Goal: Browse casually

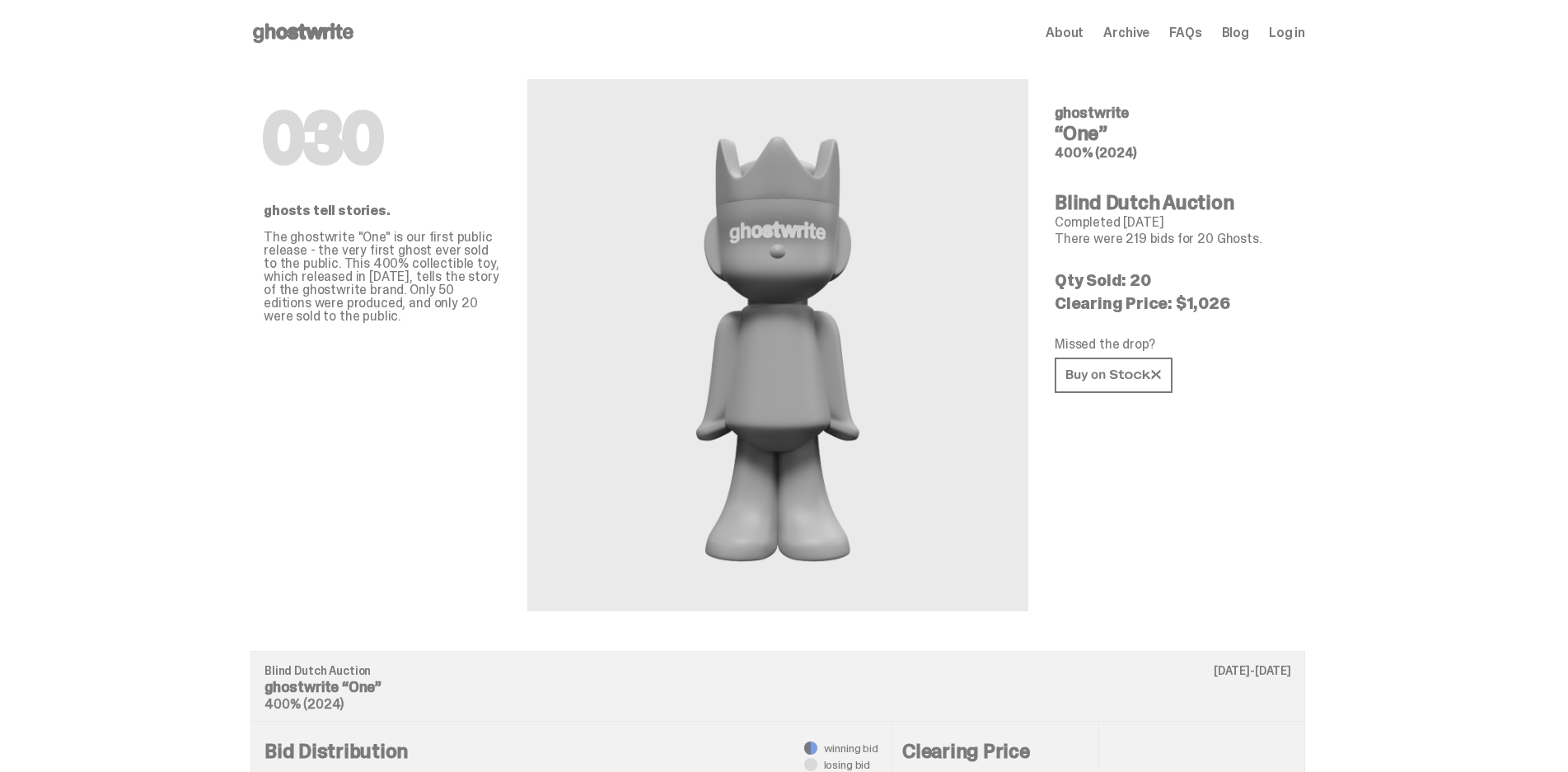
click at [1161, 381] on icon at bounding box center [1113, 374] width 95 height 12
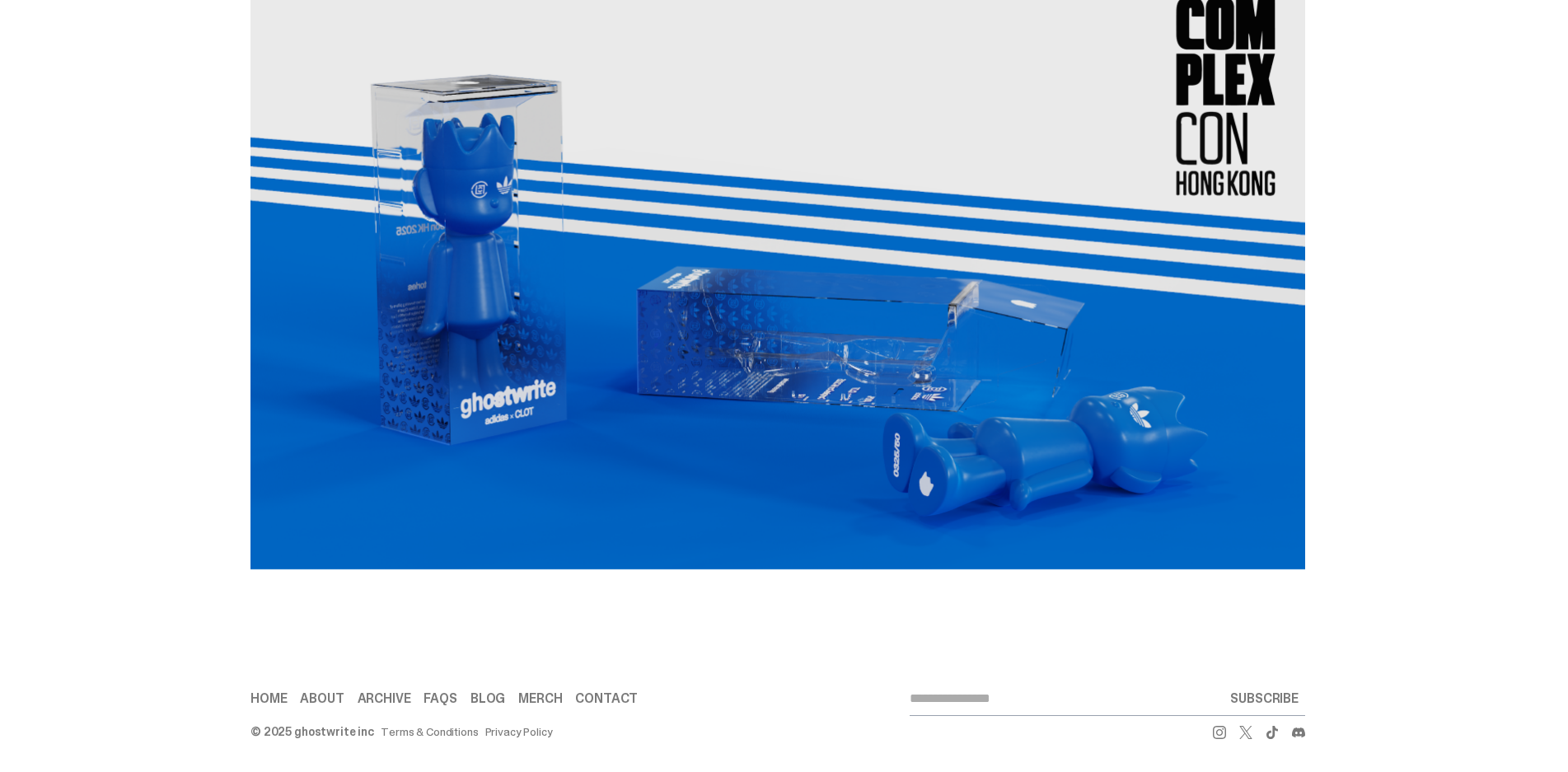
scroll to position [1918, 0]
